Goal: Communication & Community: Ask a question

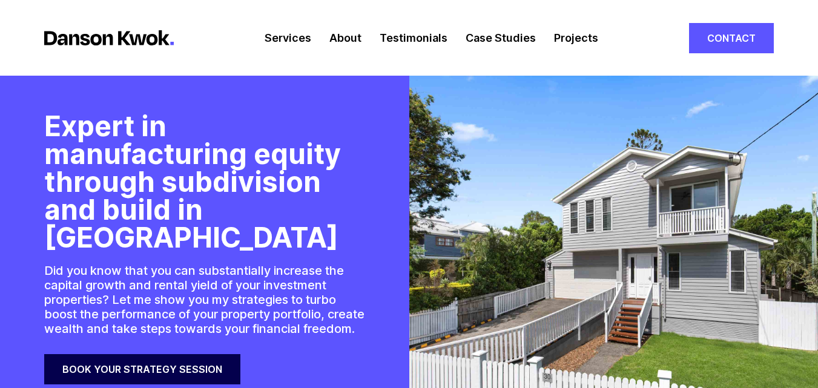
click at [727, 40] on link "Contact" at bounding box center [731, 38] width 85 height 30
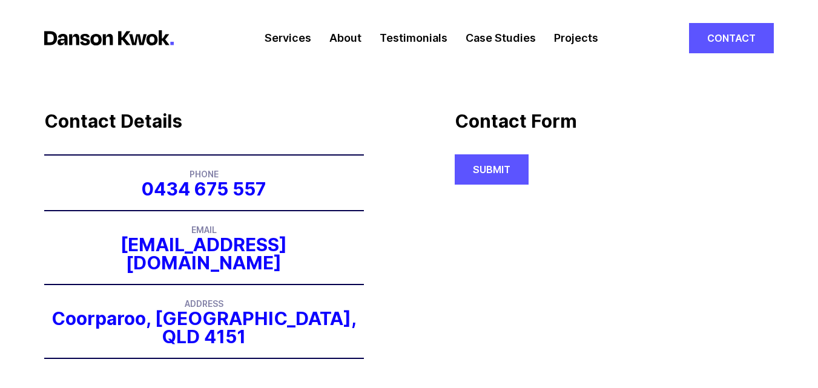
click at [727, 40] on link "Contact" at bounding box center [731, 38] width 85 height 30
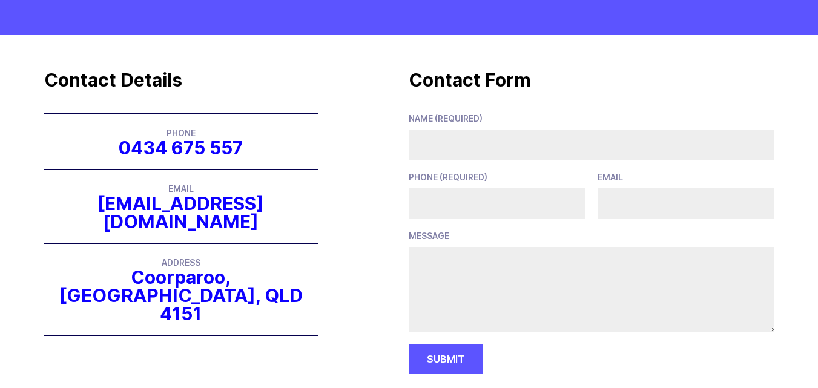
scroll to position [202, 0]
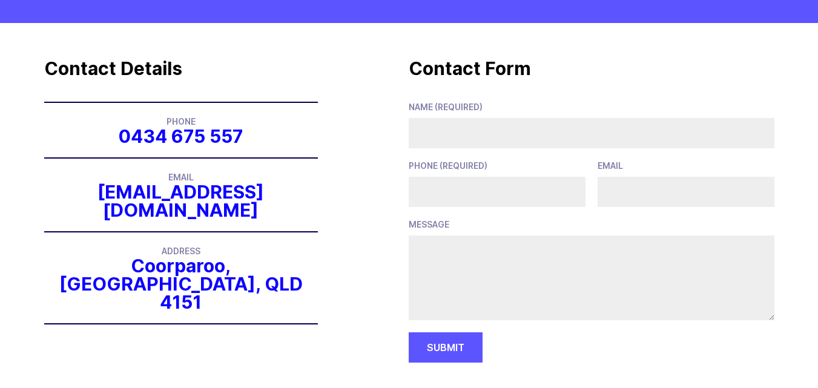
click at [487, 159] on form "Name (required) Phone (required) Email message Submit" at bounding box center [592, 232] width 366 height 261
click at [478, 135] on input "Name (required)" at bounding box center [592, 133] width 366 height 30
type input "[PERSON_NAME]"
type input "0483986011"
type input "[PERSON_NAME][EMAIL_ADDRESS][DOMAIN_NAME]"
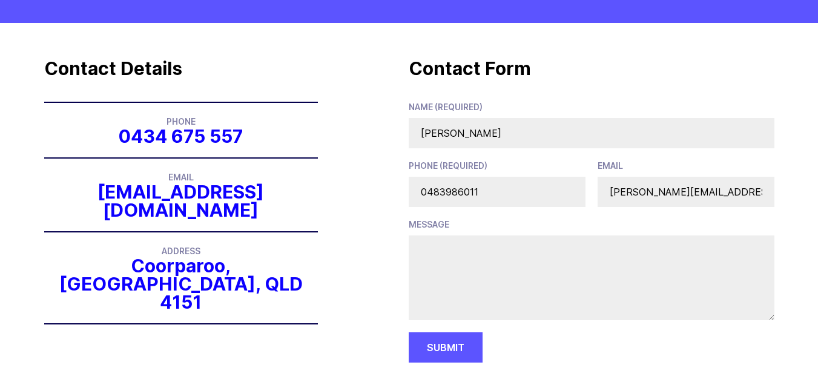
click at [478, 270] on textarea "message" at bounding box center [592, 278] width 366 height 85
paste textarea "Hello, Many contractors handle cost estimation/ take-offs in-house, but outsour…"
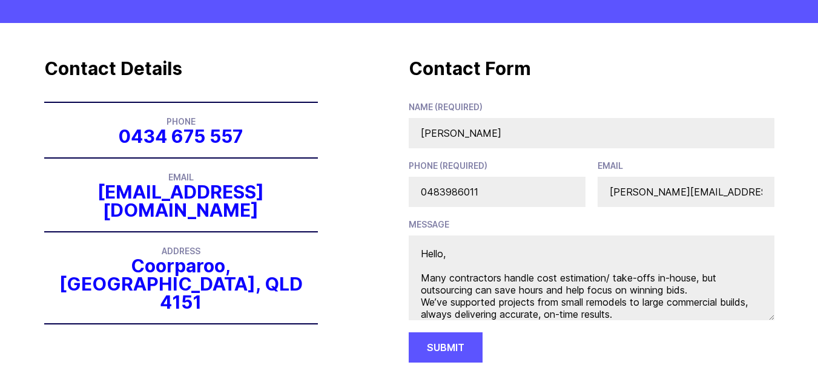
scroll to position [36, 0]
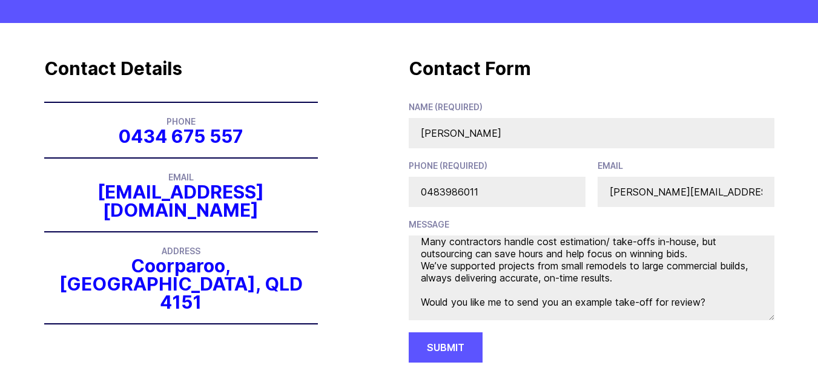
type textarea "Hello, Many contractors handle cost estimation/ take-offs in-house, but outsour…"
click at [483, 345] on button "Submit" at bounding box center [446, 347] width 74 height 30
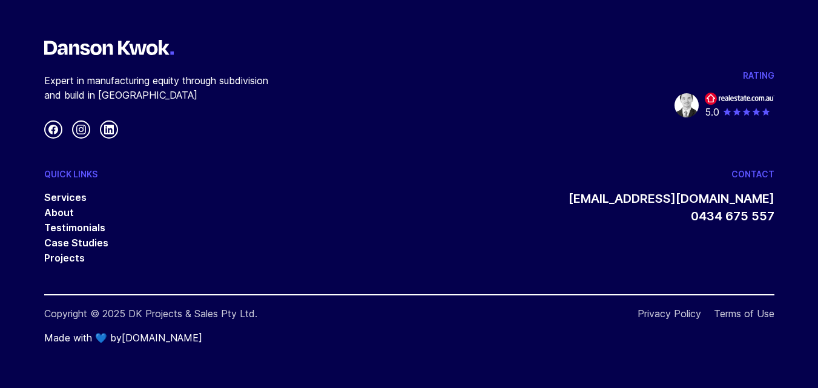
scroll to position [180, 0]
